Goal: Transaction & Acquisition: Purchase product/service

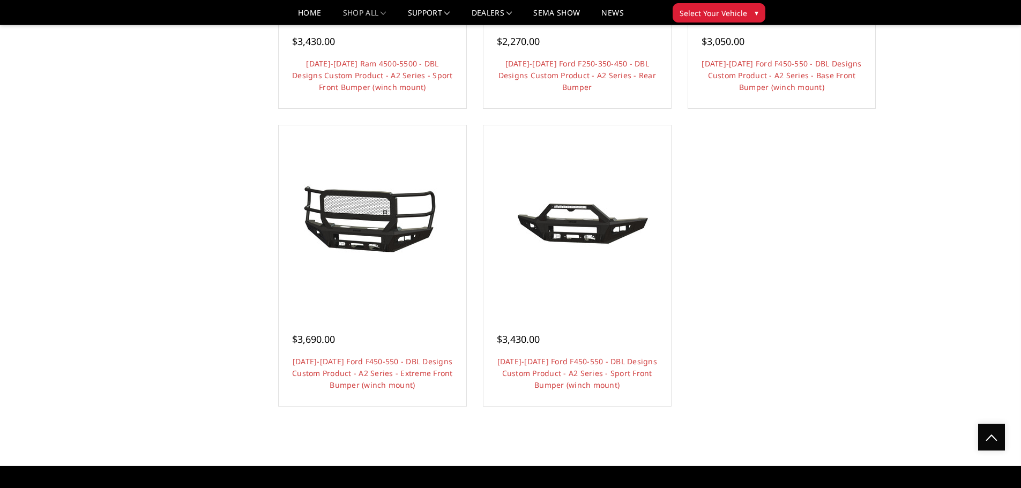
scroll to position [1072, 0]
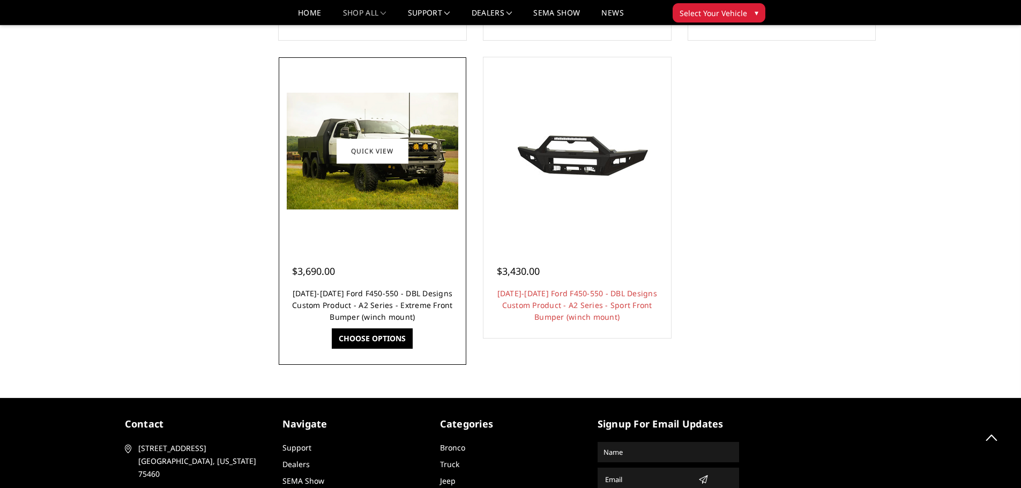
click at [393, 302] on link "[DATE]-[DATE] Ford F450-550 - DBL Designs Custom Product - A2 Series - Extreme …" at bounding box center [372, 305] width 161 height 34
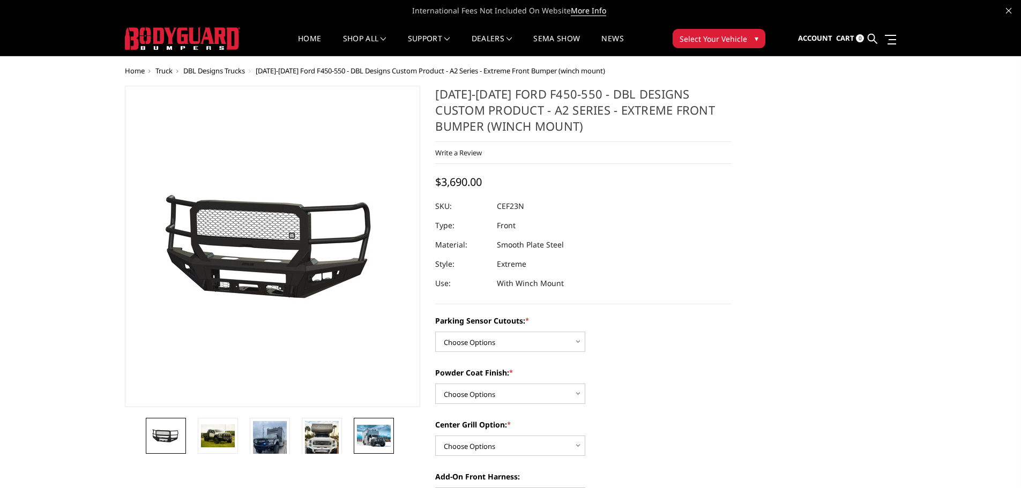
click at [371, 436] on img at bounding box center [374, 435] width 34 height 21
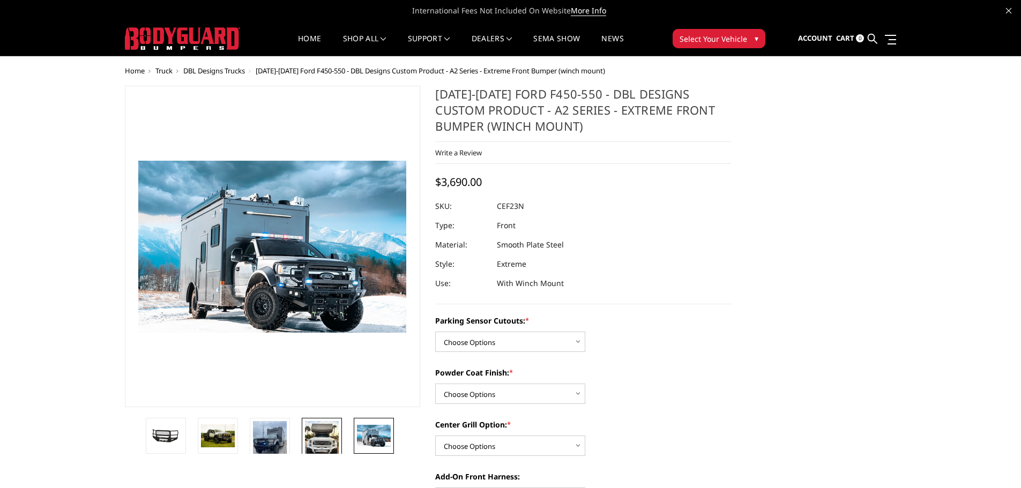
click at [317, 435] on img at bounding box center [322, 438] width 34 height 35
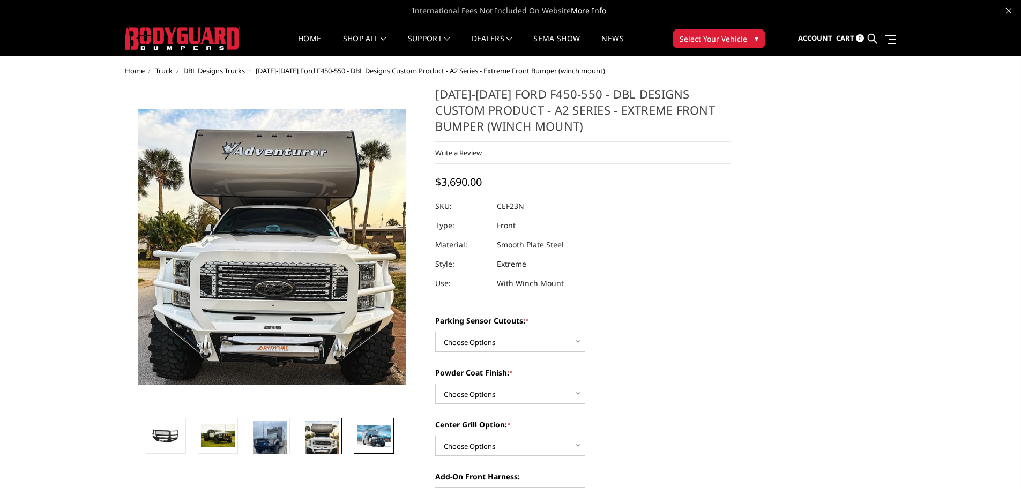
click at [378, 436] on img at bounding box center [374, 435] width 34 height 21
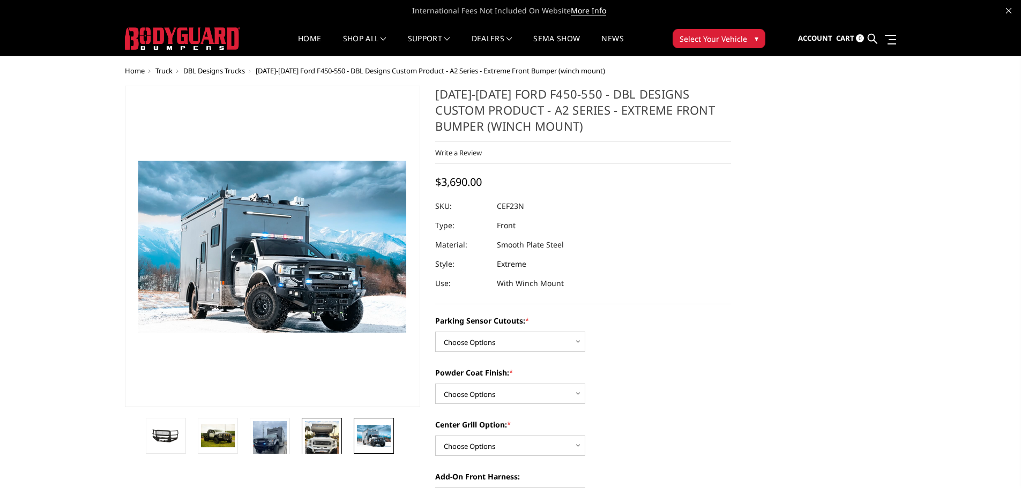
click at [328, 437] on img at bounding box center [322, 438] width 34 height 35
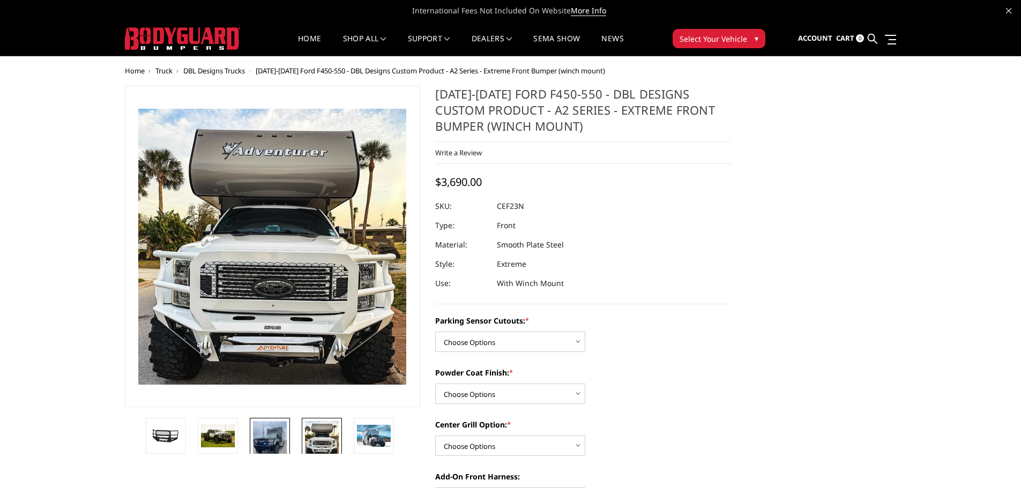
click at [278, 439] on img at bounding box center [270, 444] width 34 height 46
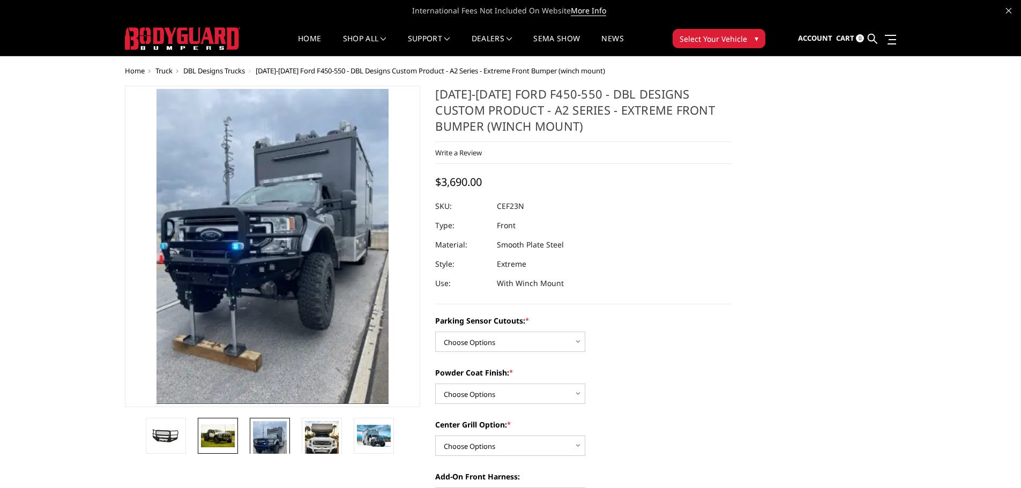
click at [233, 435] on img at bounding box center [218, 435] width 34 height 23
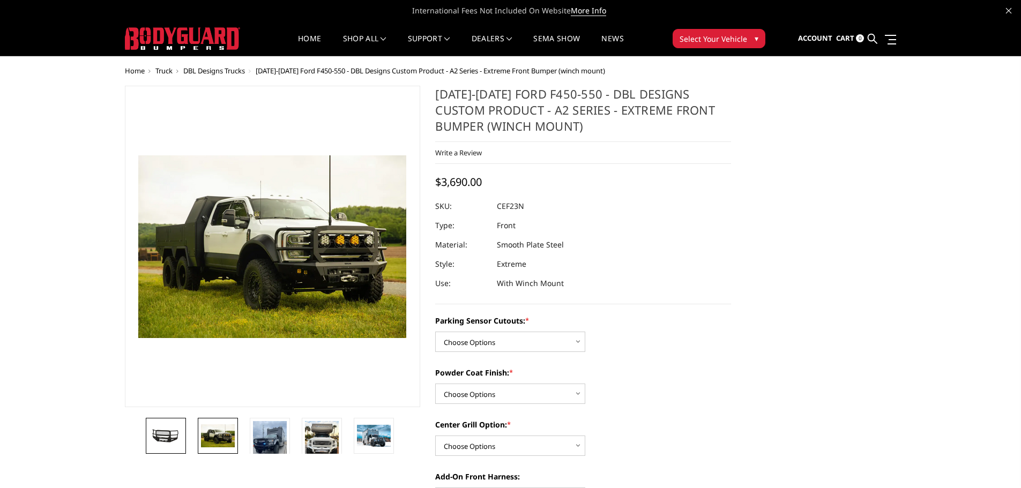
click at [176, 436] on img at bounding box center [166, 436] width 34 height 16
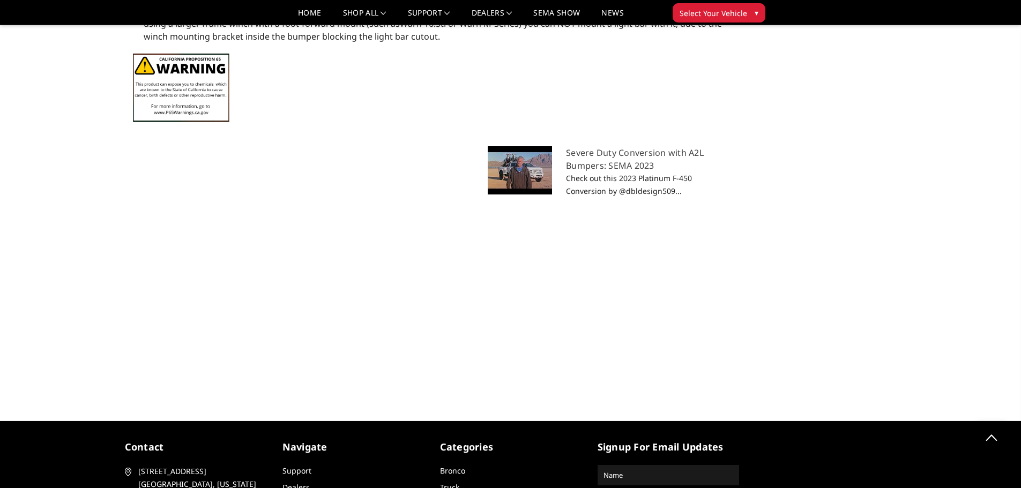
scroll to position [1607, 0]
